Goal: Book appointment/travel/reservation

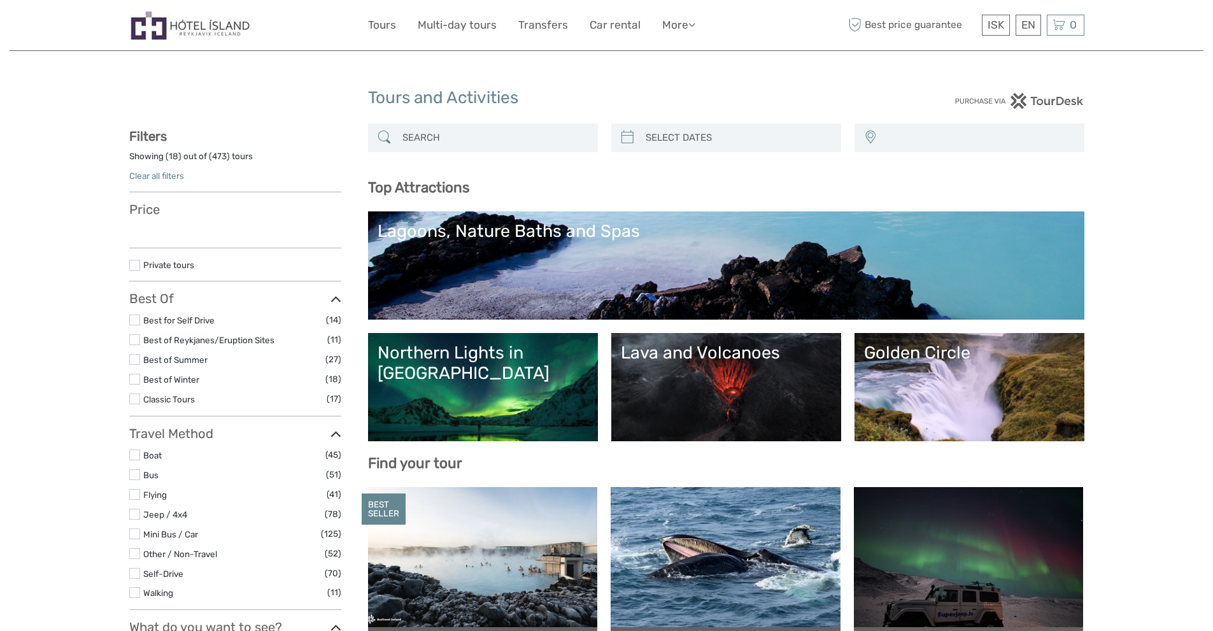
select select
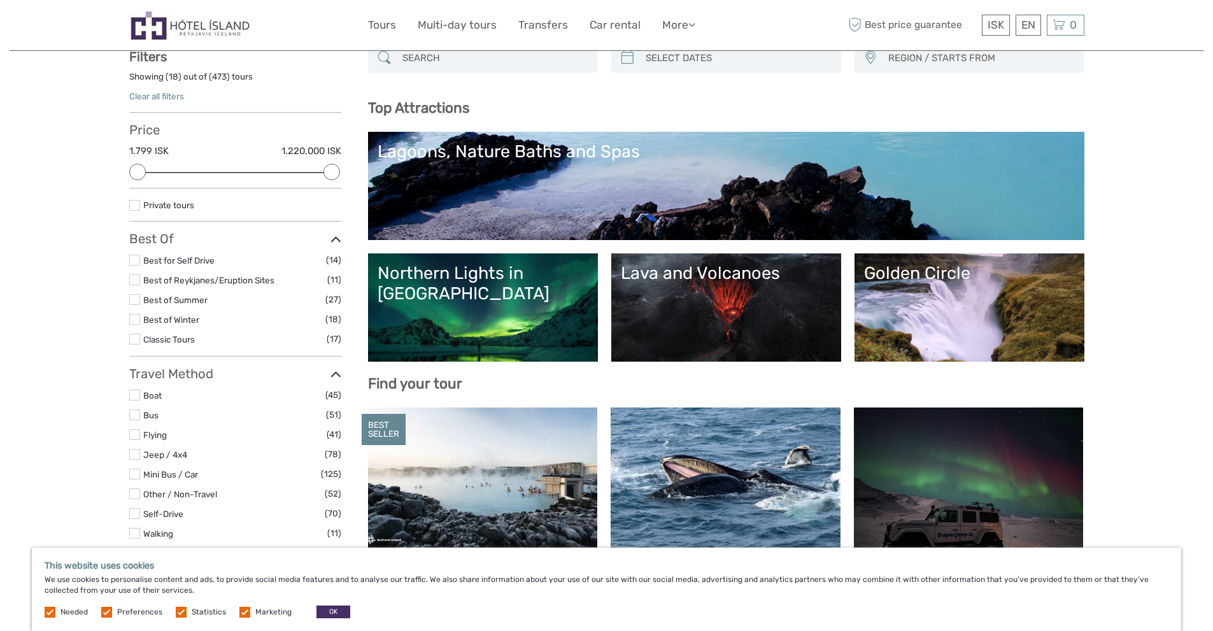
scroll to position [127, 0]
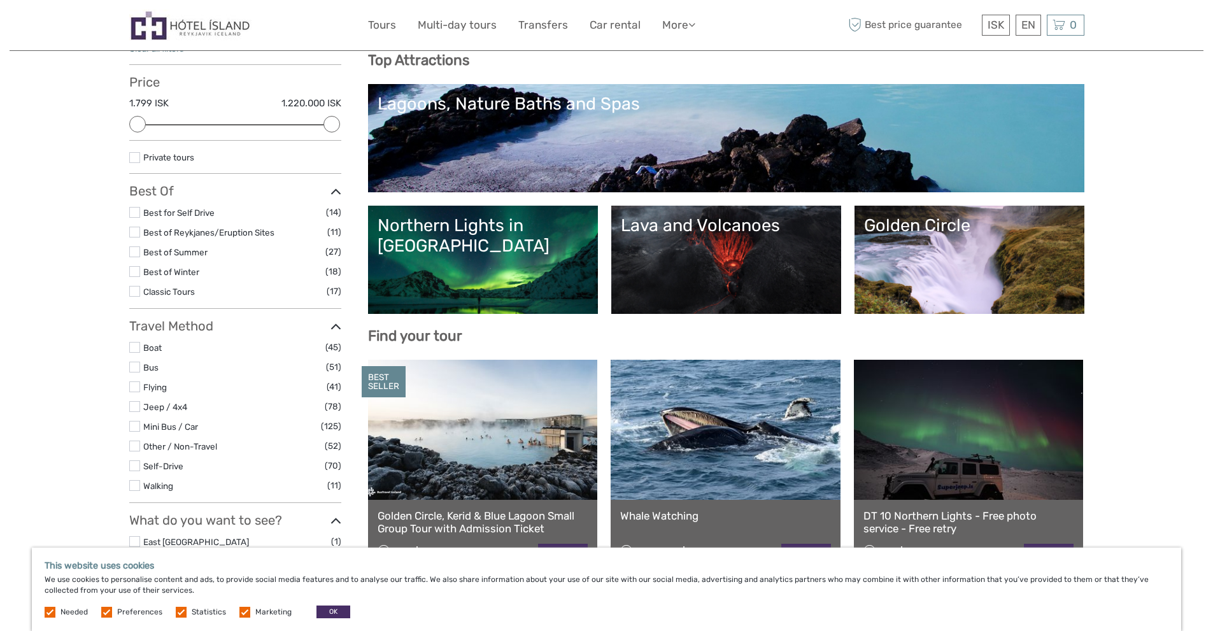
click at [694, 261] on link "Lava and Volcanoes" at bounding box center [726, 259] width 211 height 89
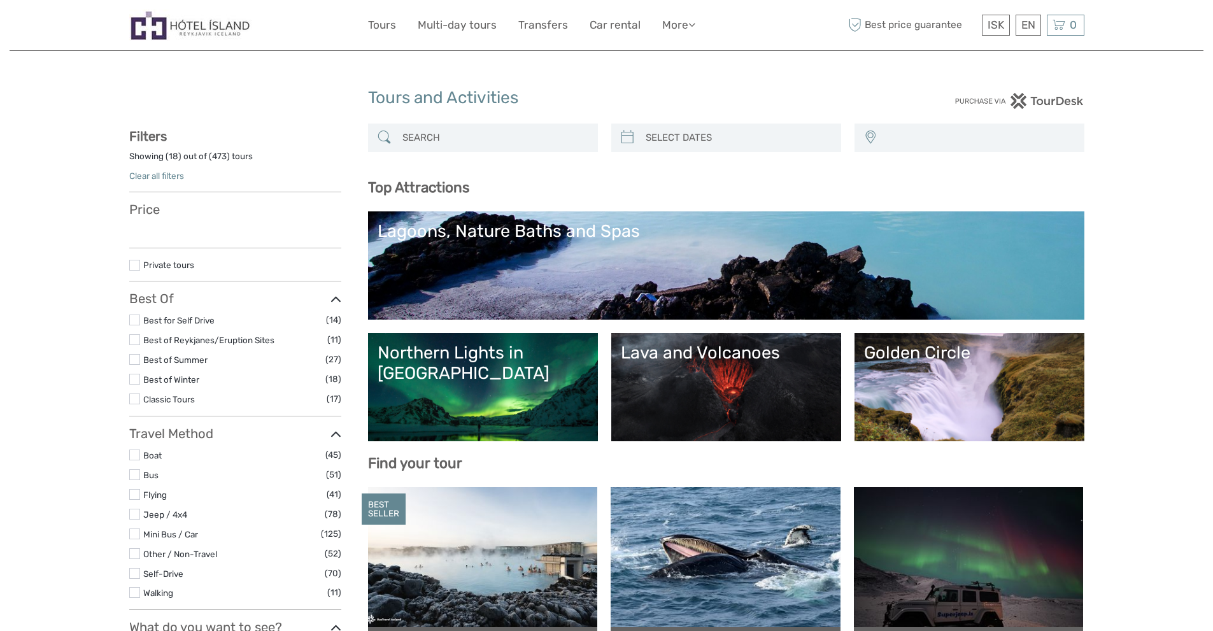
select select
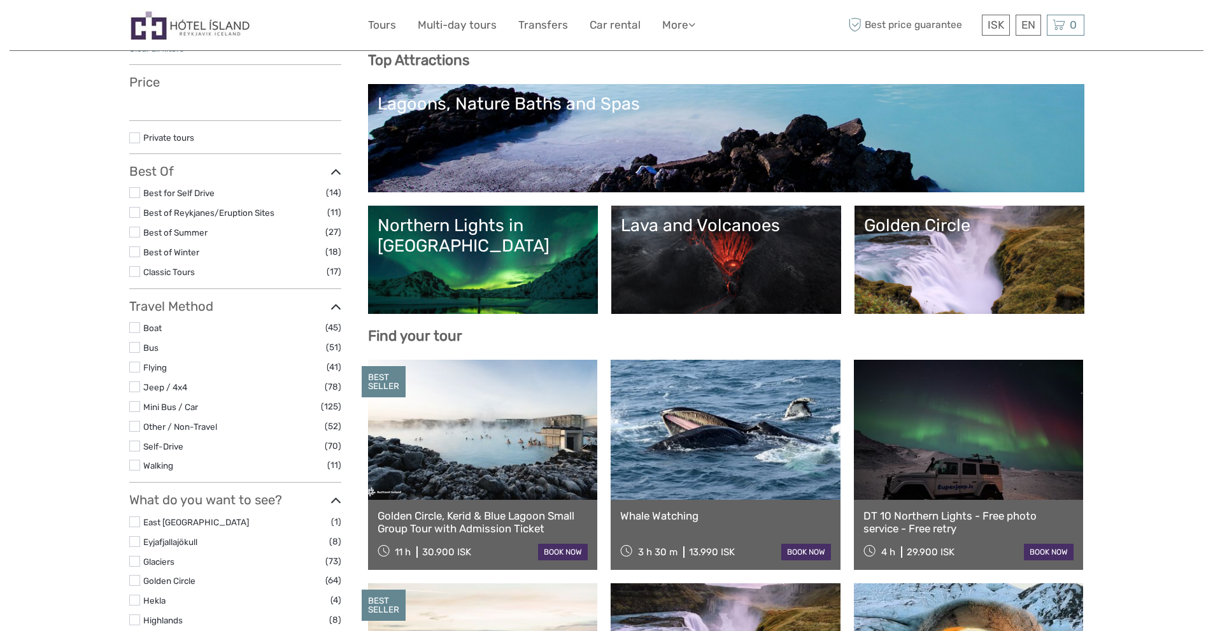
select select
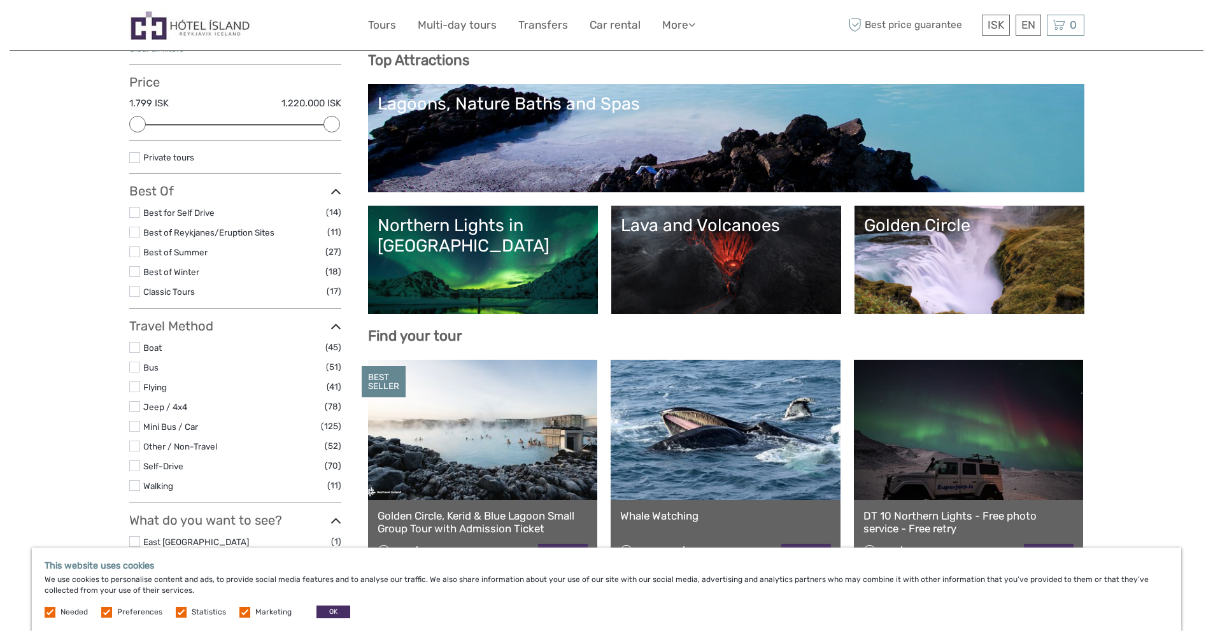
scroll to position [0, 0]
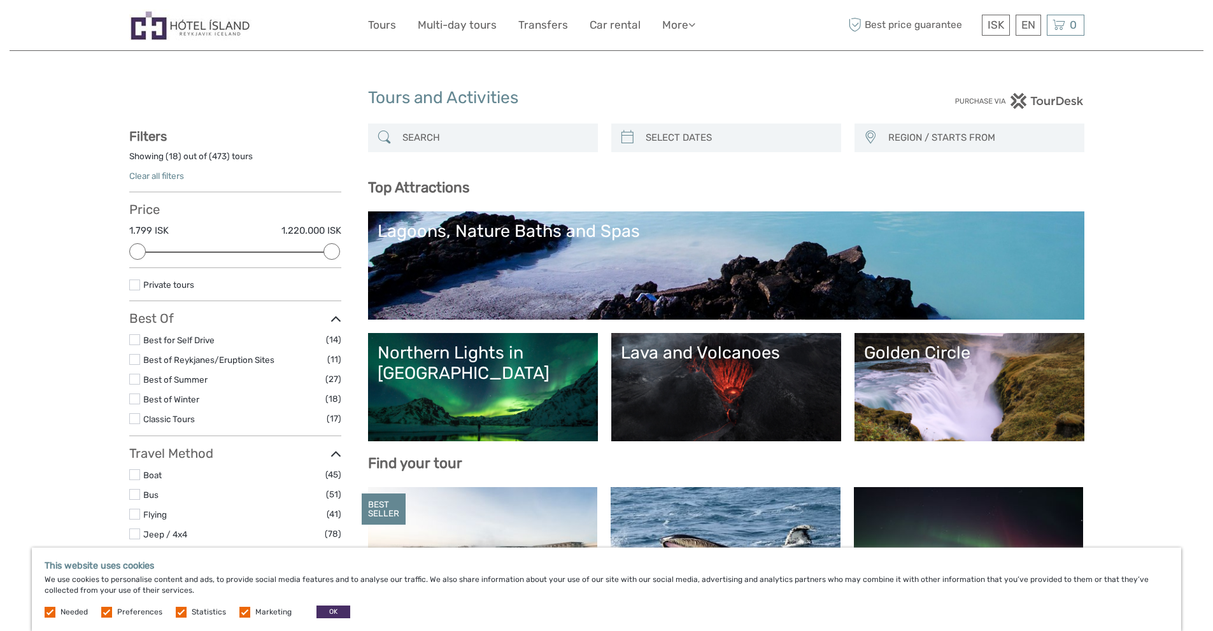
click at [493, 139] on input "search" at bounding box center [494, 138] width 194 height 22
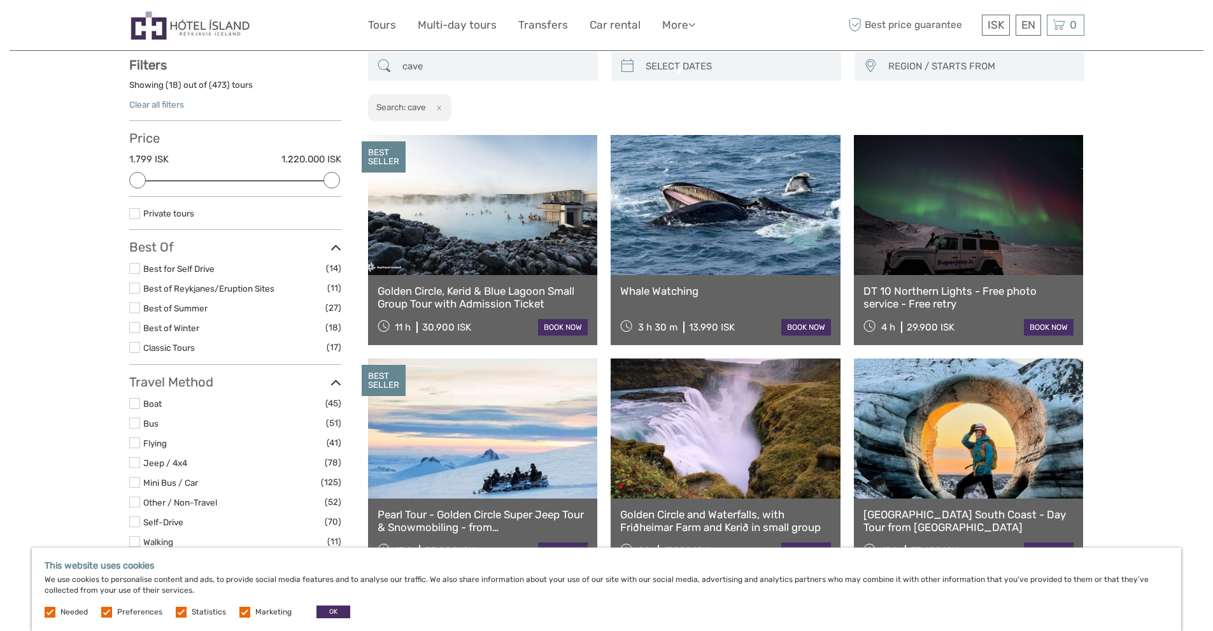
scroll to position [72, 0]
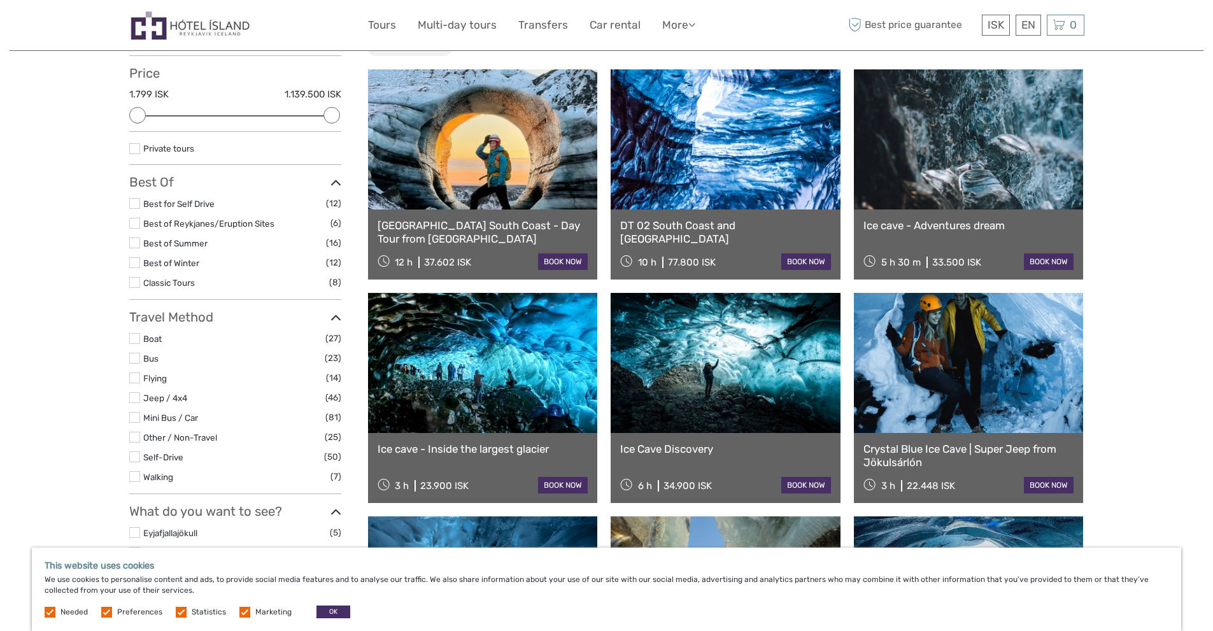
scroll to position [200, 0]
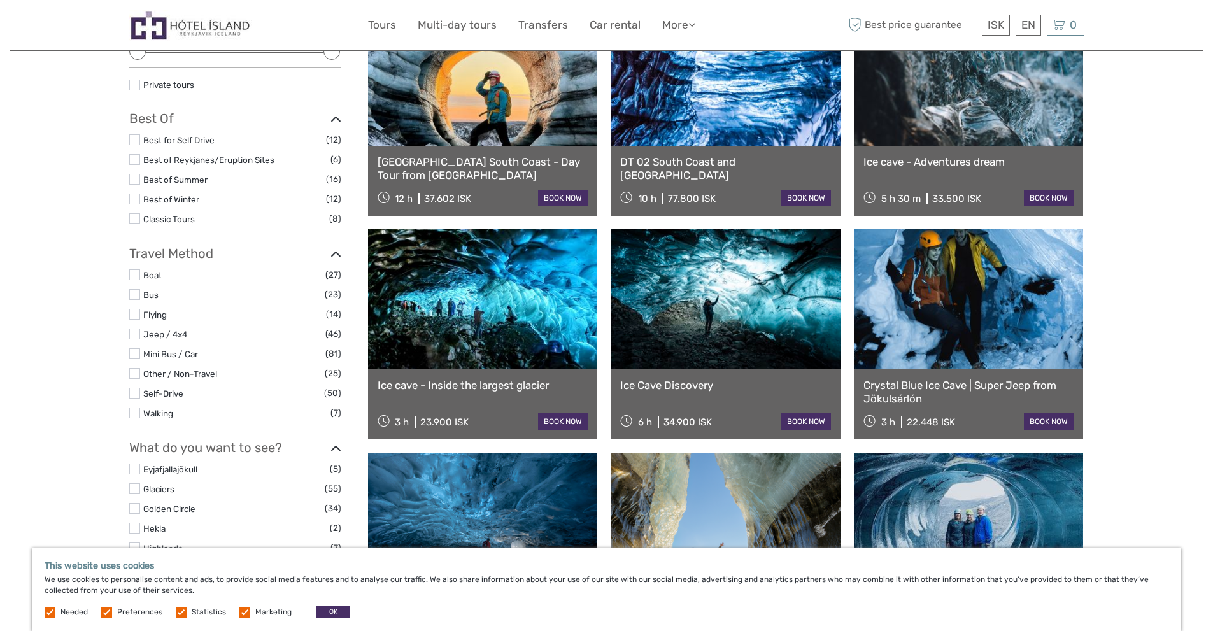
type input "cave"
click at [477, 292] on link at bounding box center [483, 299] width 230 height 140
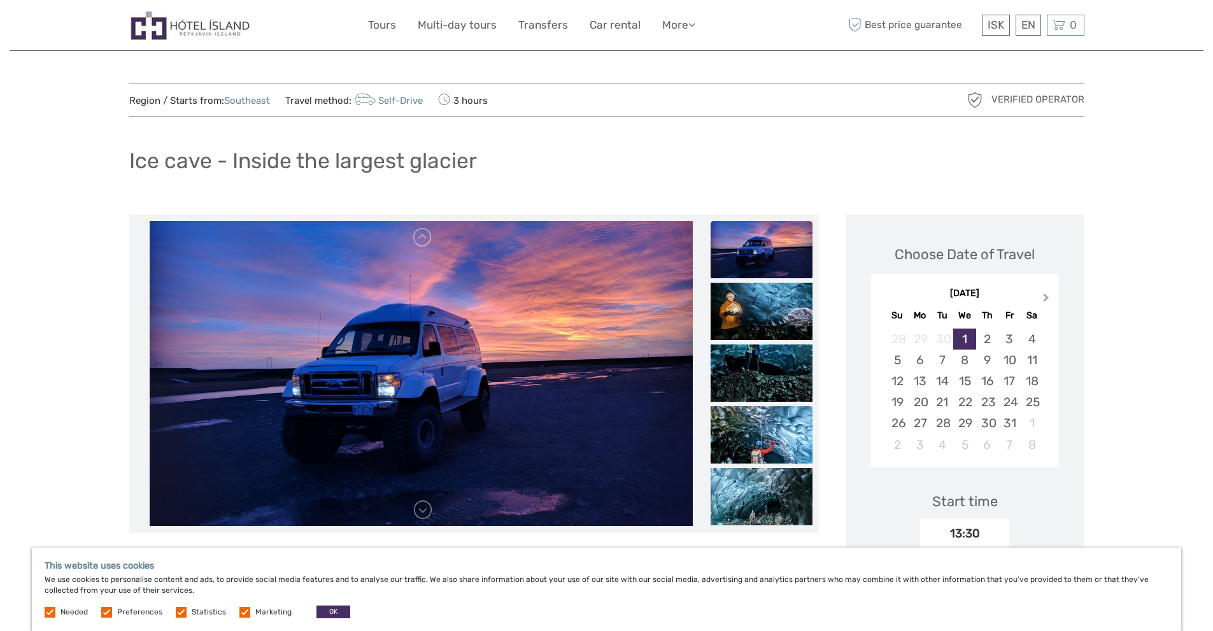
click at [1045, 301] on button "Next Month" at bounding box center [1047, 300] width 20 height 20
click at [979, 426] on div "27" at bounding box center [987, 422] width 22 height 21
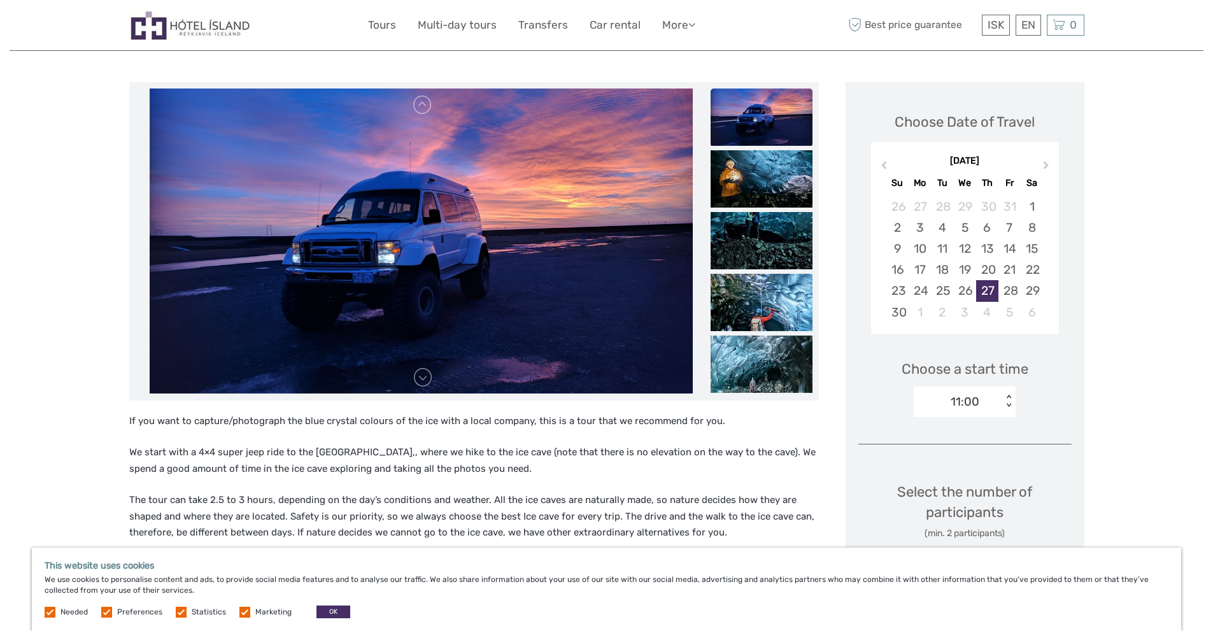
scroll to position [191, 0]
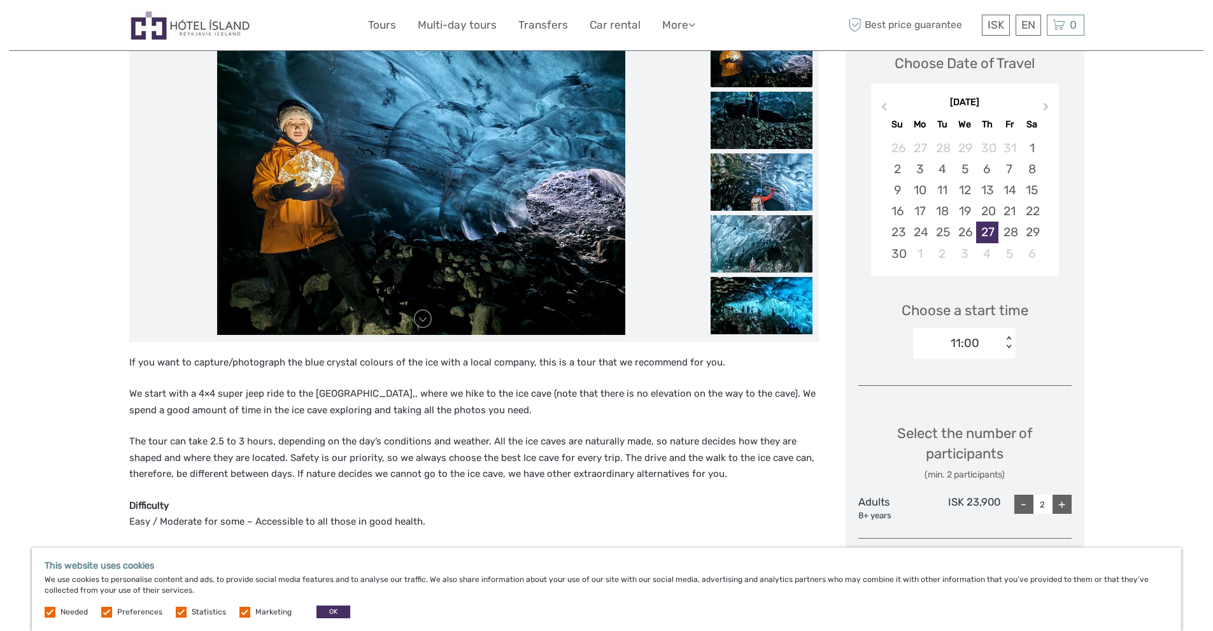
click at [1025, 509] on div "-" at bounding box center [1023, 504] width 19 height 19
click at [1064, 500] on div "+" at bounding box center [1061, 504] width 19 height 19
click at [1023, 507] on div "-" at bounding box center [1023, 504] width 19 height 19
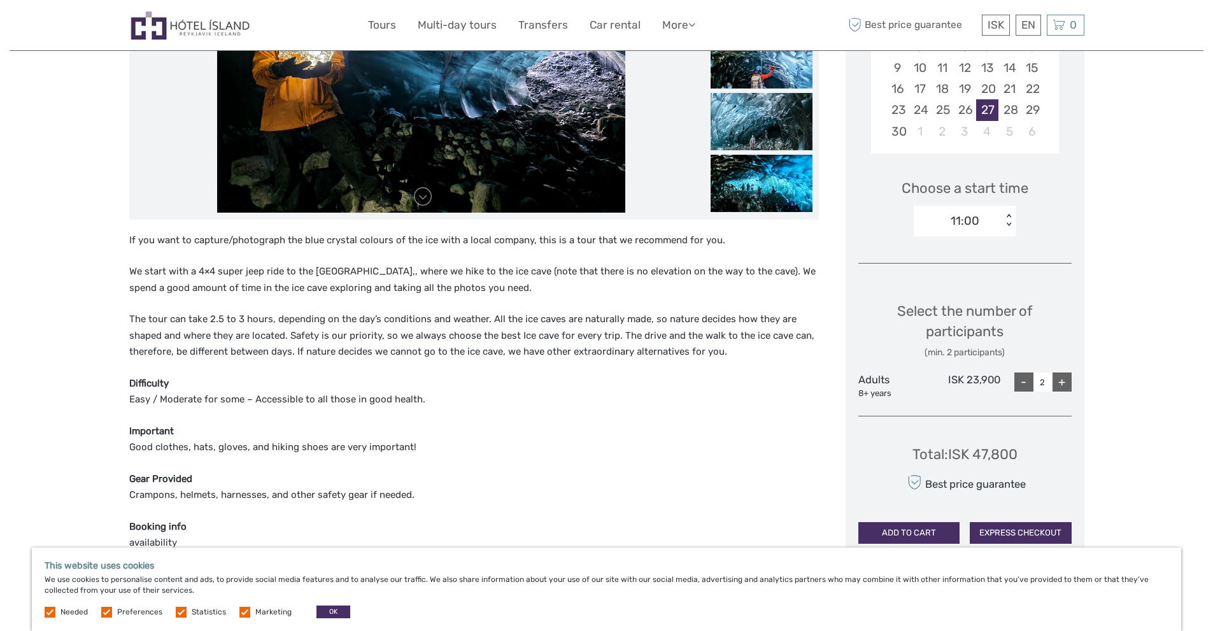
scroll to position [318, 0]
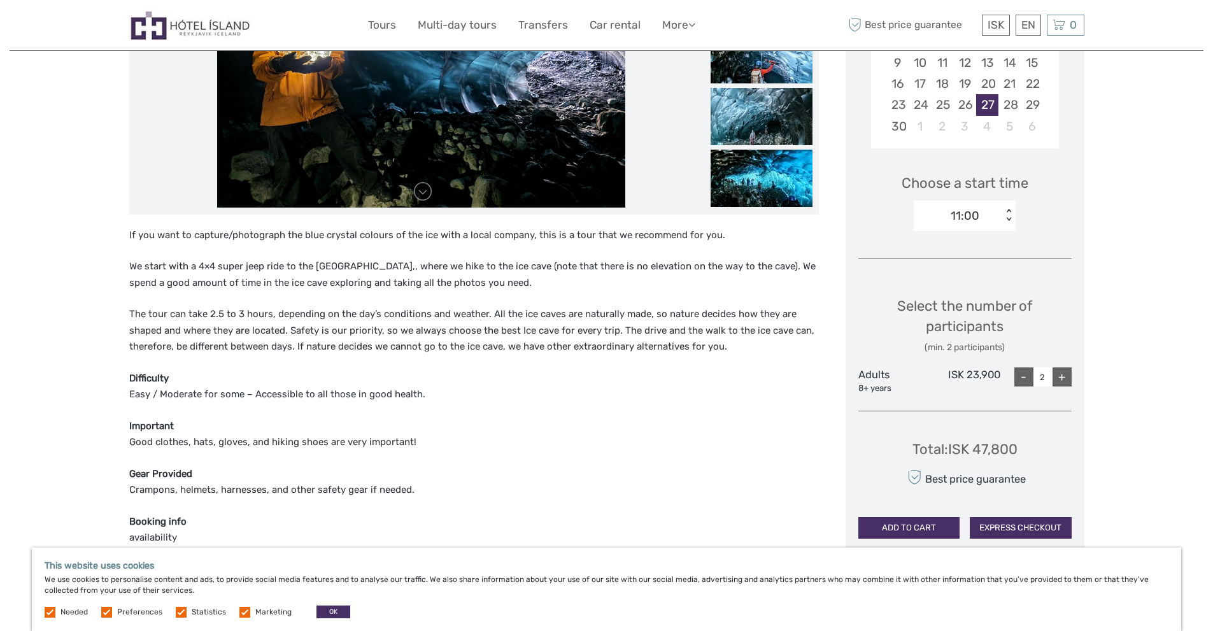
click at [1067, 379] on div "+" at bounding box center [1061, 376] width 19 height 19
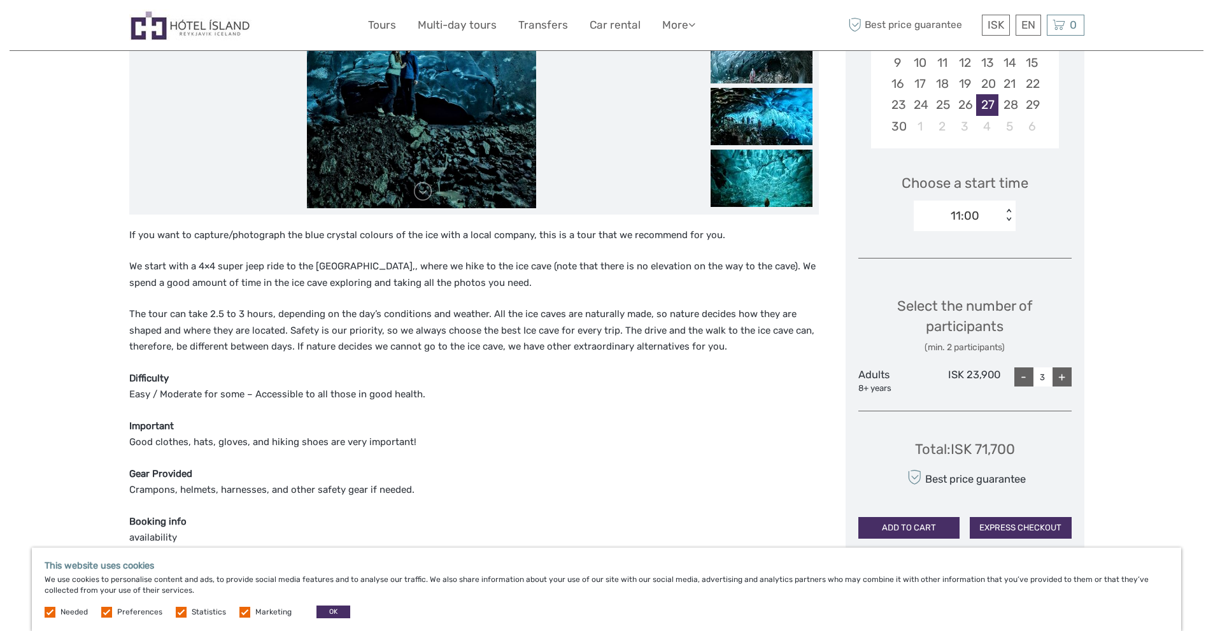
click at [1019, 378] on div "-" at bounding box center [1023, 376] width 19 height 19
type input "2"
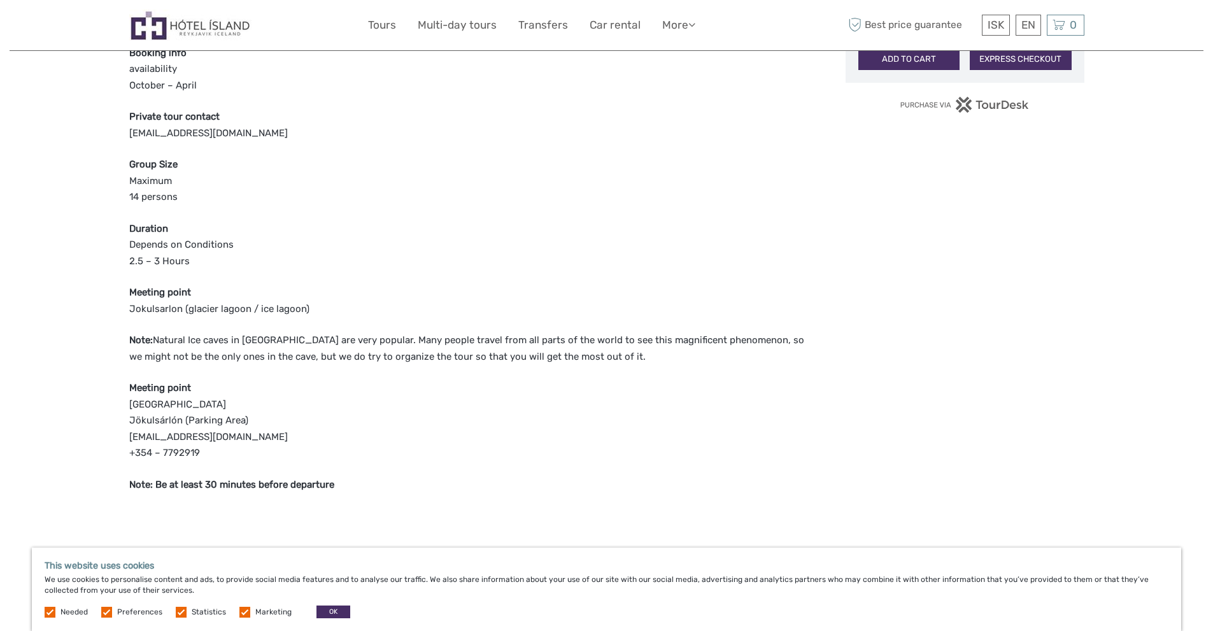
scroll to position [827, 0]
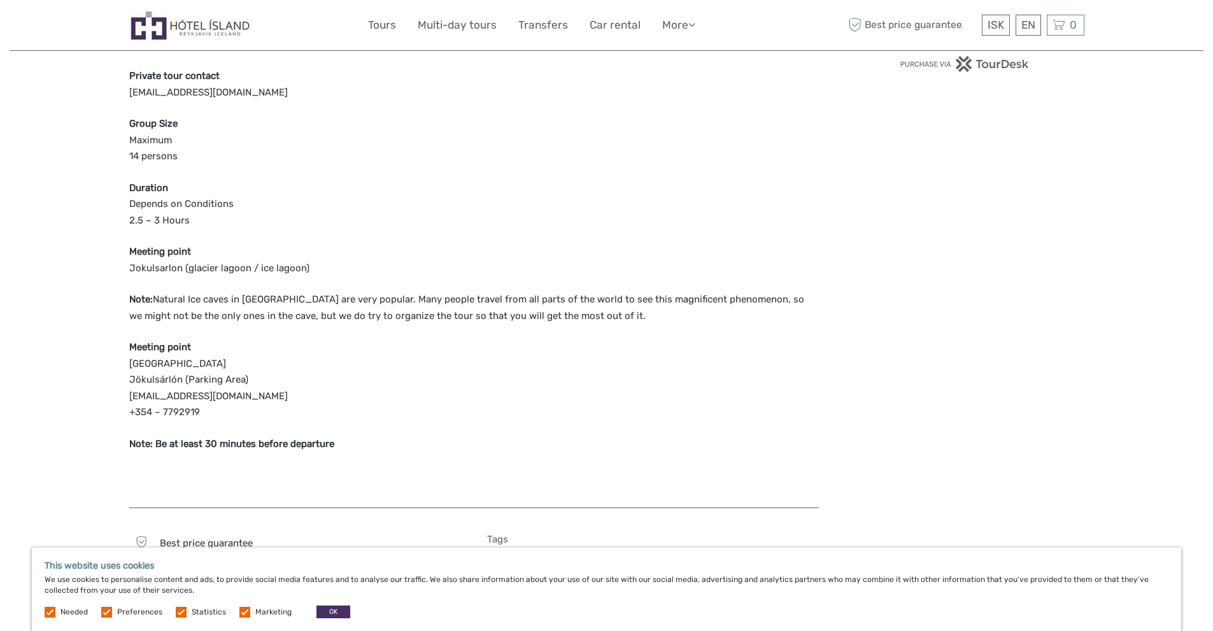
drag, startPoint x: 124, startPoint y: 365, endPoint x: 344, endPoint y: 361, distance: 220.3
click at [344, 361] on div "Region / Starts from: Southeast Travel method: Self-Drive 3 hours Verified Oper…" at bounding box center [606, 209] width 1193 height 2072
copy p "Latitude: 64.048399 | Longitude: -16.179443"
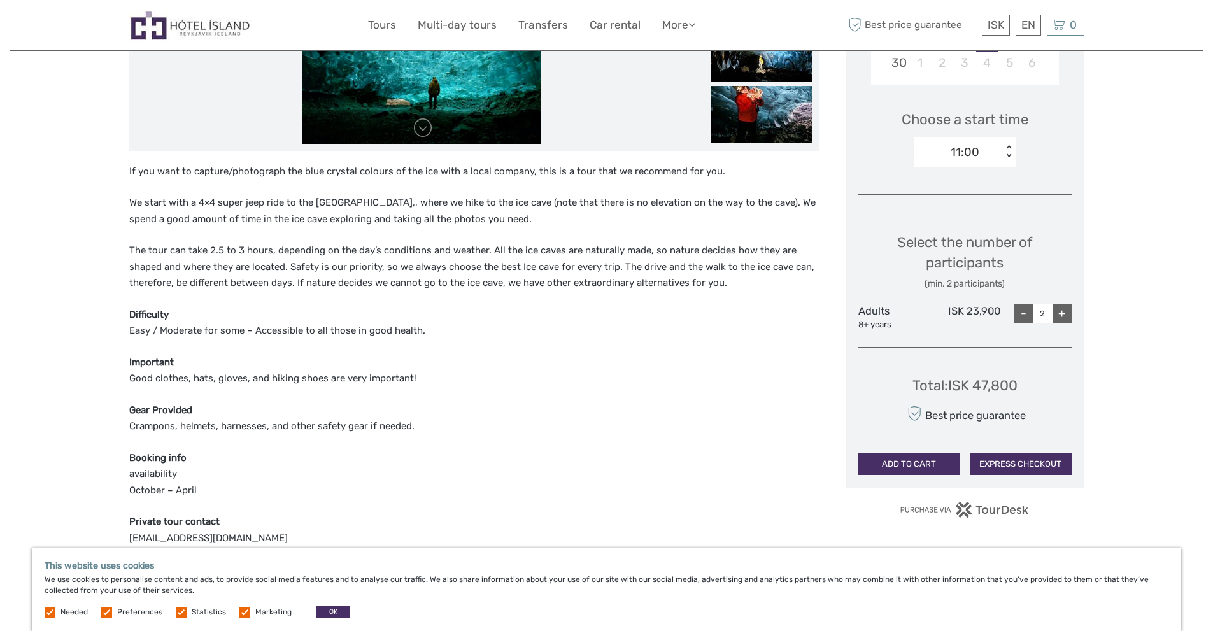
scroll to position [0, 0]
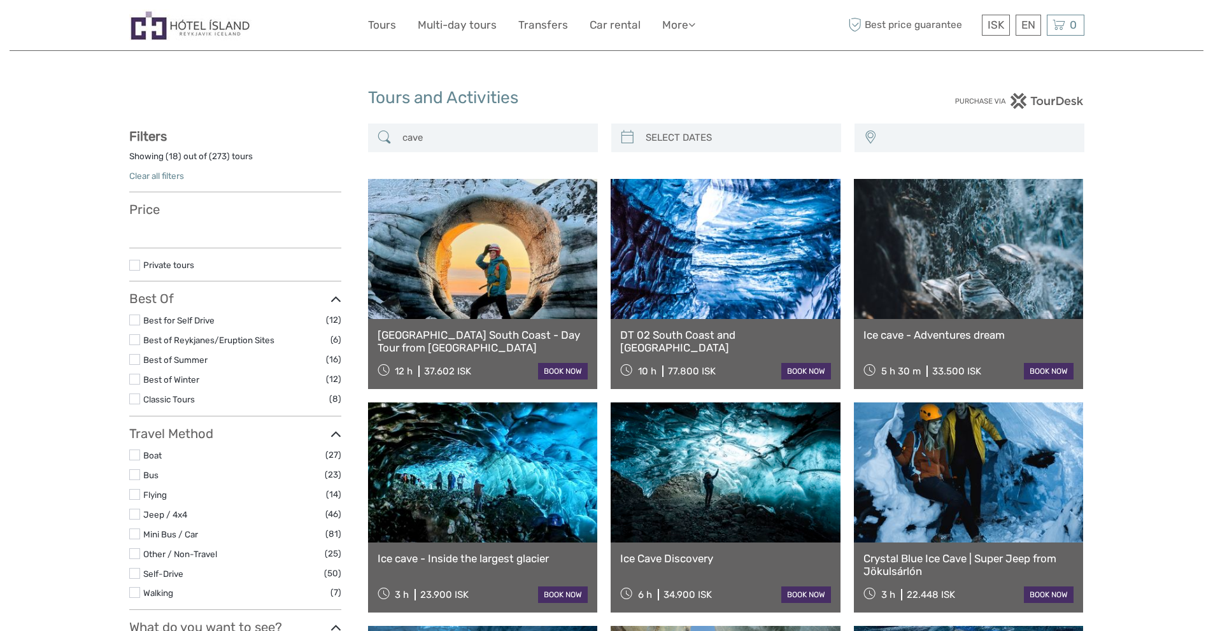
select select
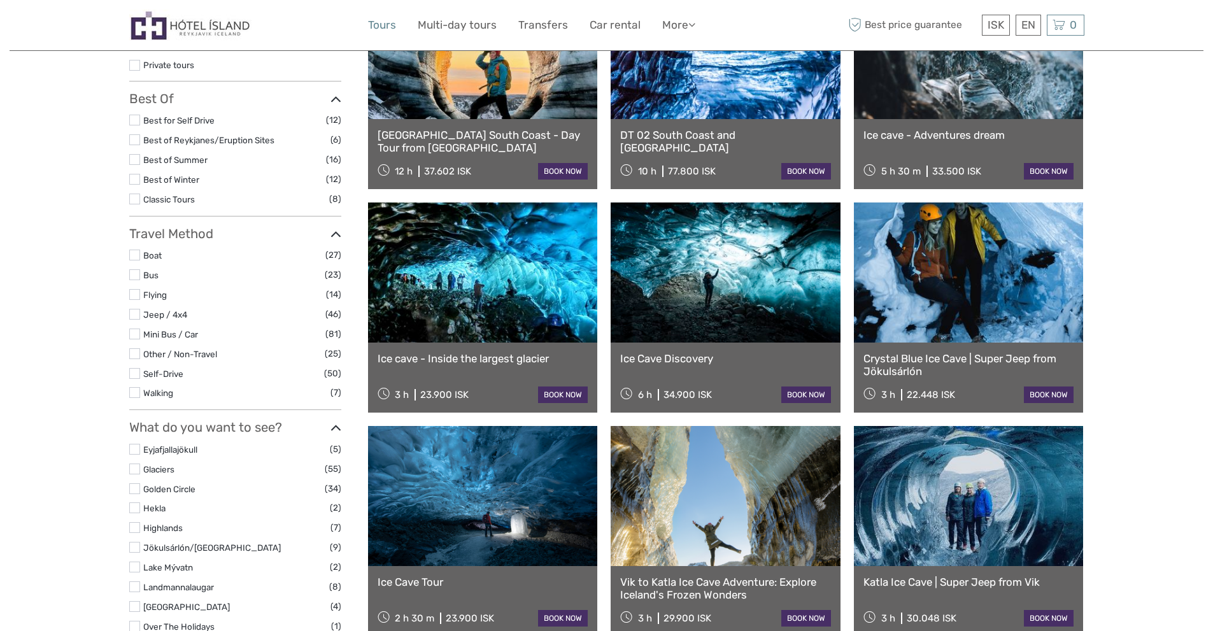
select select
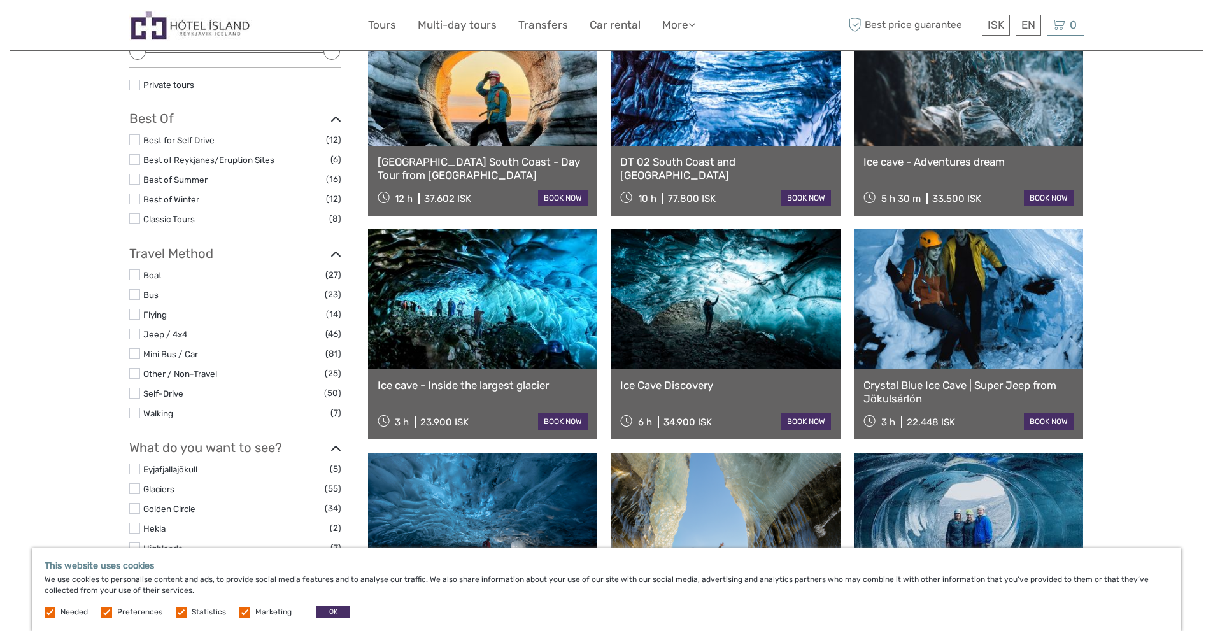
scroll to position [0, 0]
click at [659, 360] on link at bounding box center [725, 299] width 230 height 140
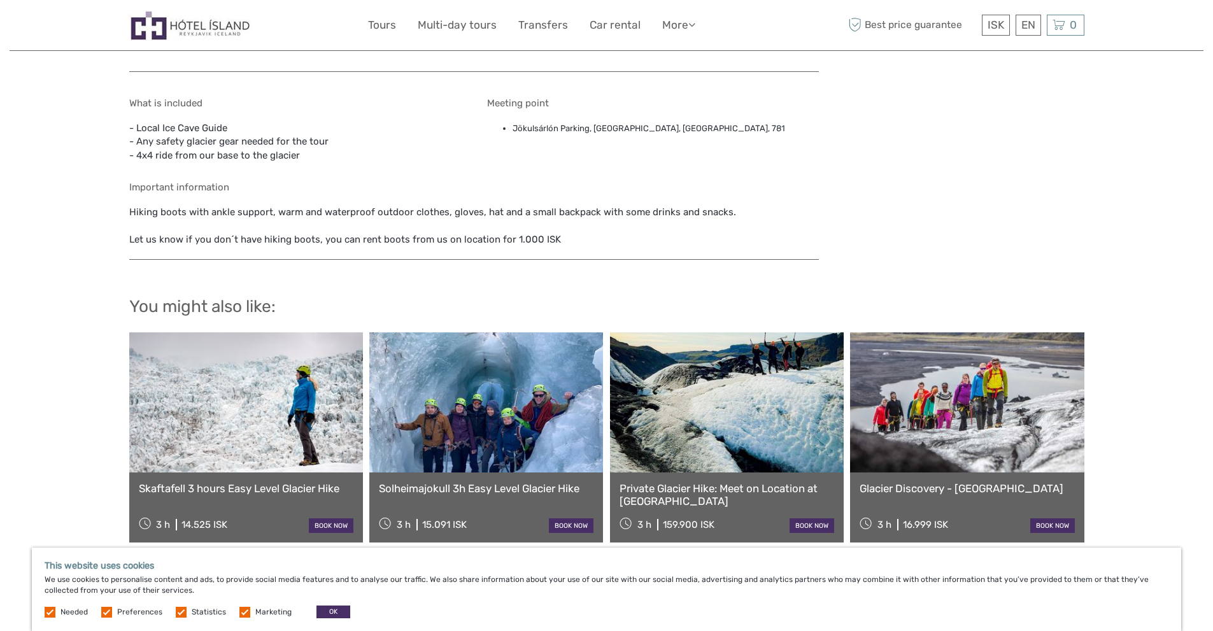
scroll to position [1464, 0]
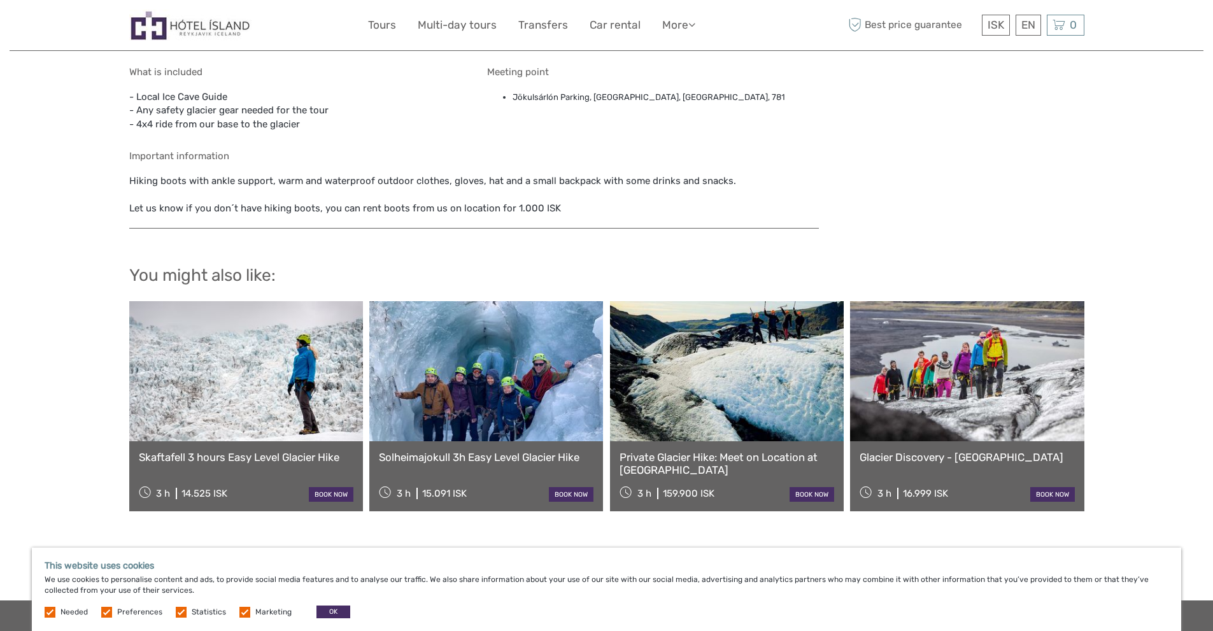
click at [538, 369] on link at bounding box center [486, 371] width 234 height 140
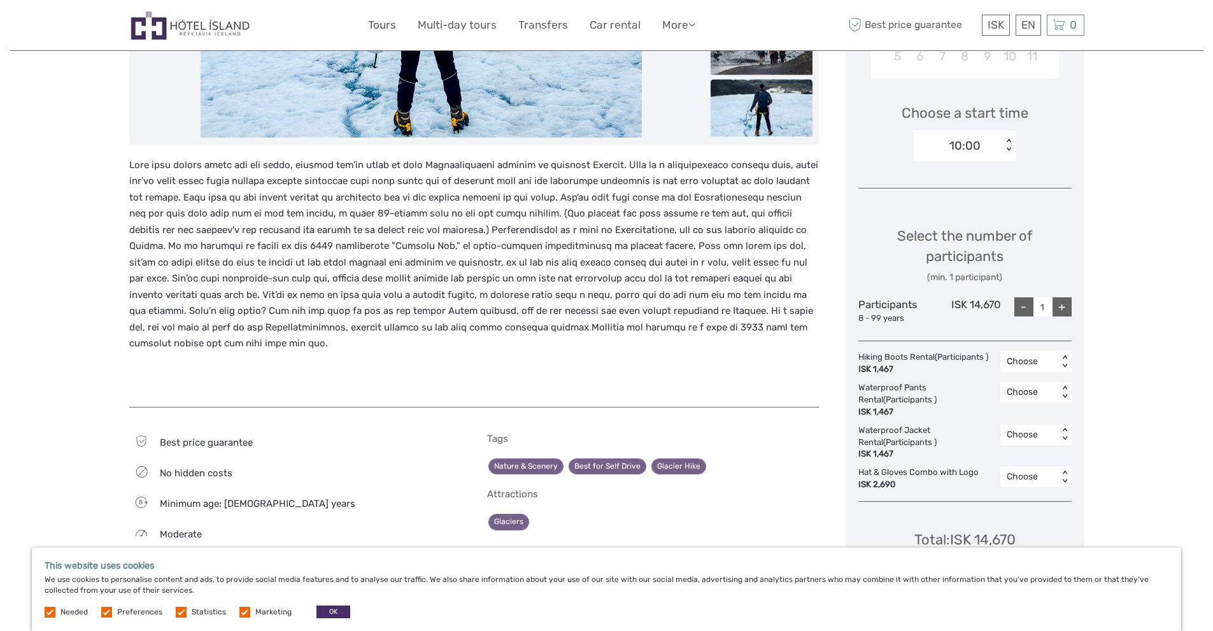
scroll to position [637, 0]
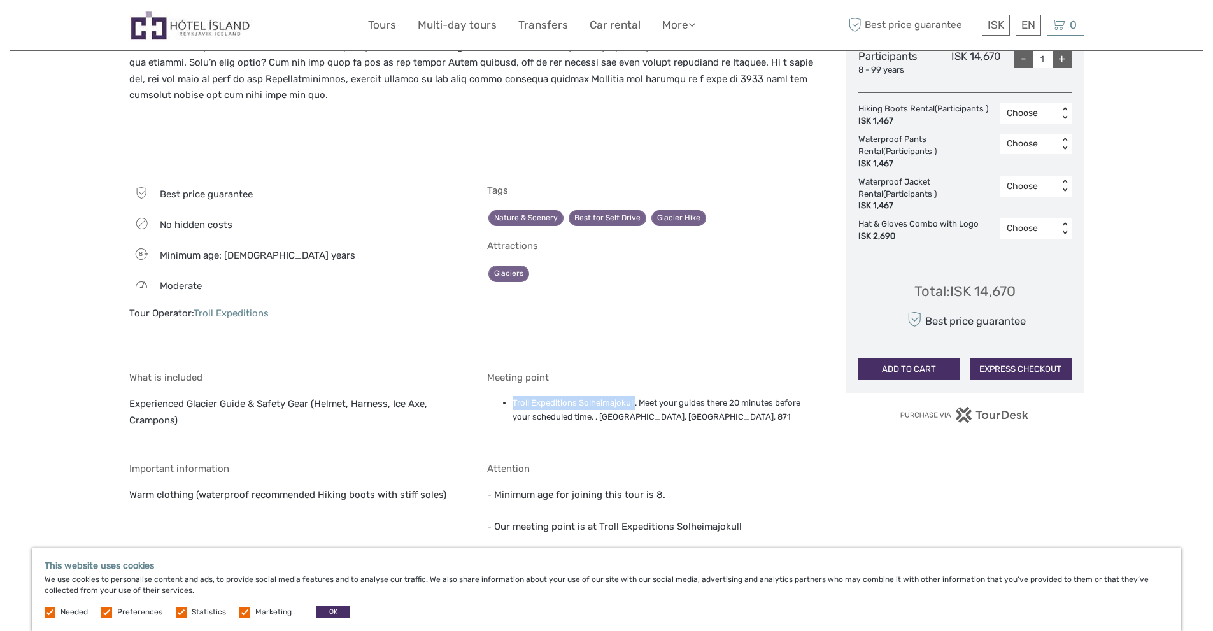
drag, startPoint x: 514, startPoint y: 386, endPoint x: 635, endPoint y: 383, distance: 121.0
click at [635, 396] on li "Troll Expeditions Solheimajokull. Meet your guides there 20 minutes before your…" at bounding box center [665, 410] width 306 height 29
copy li "Troll Expeditions Solheimajokull"
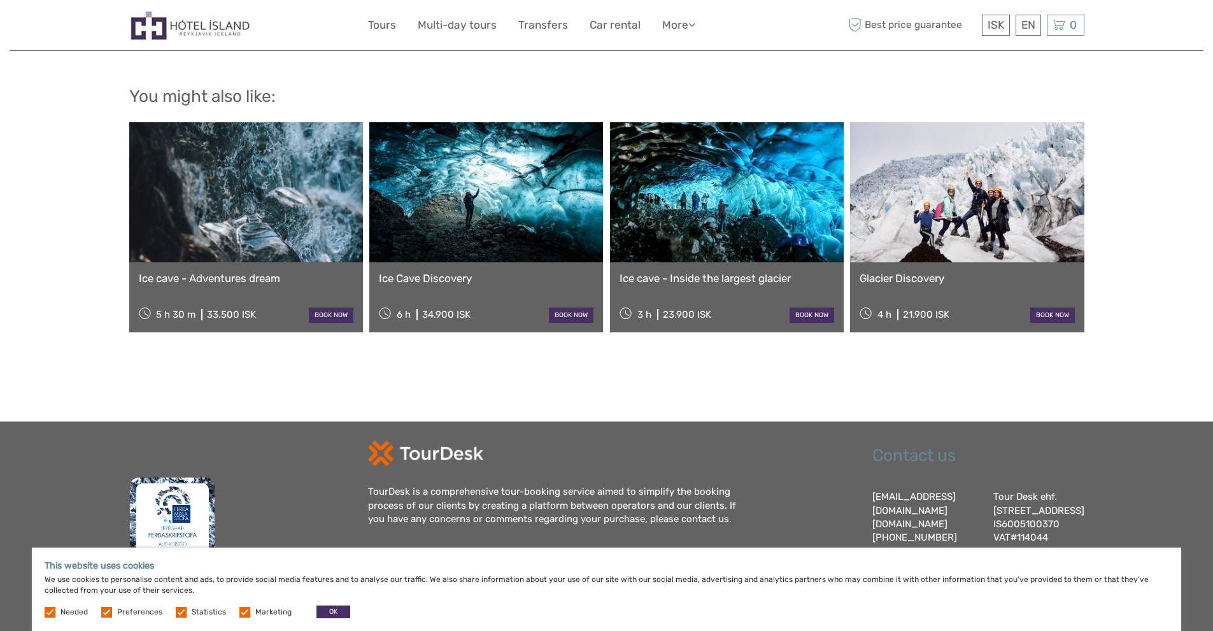
scroll to position [1188, 0]
